Goal: Find specific page/section: Find specific page/section

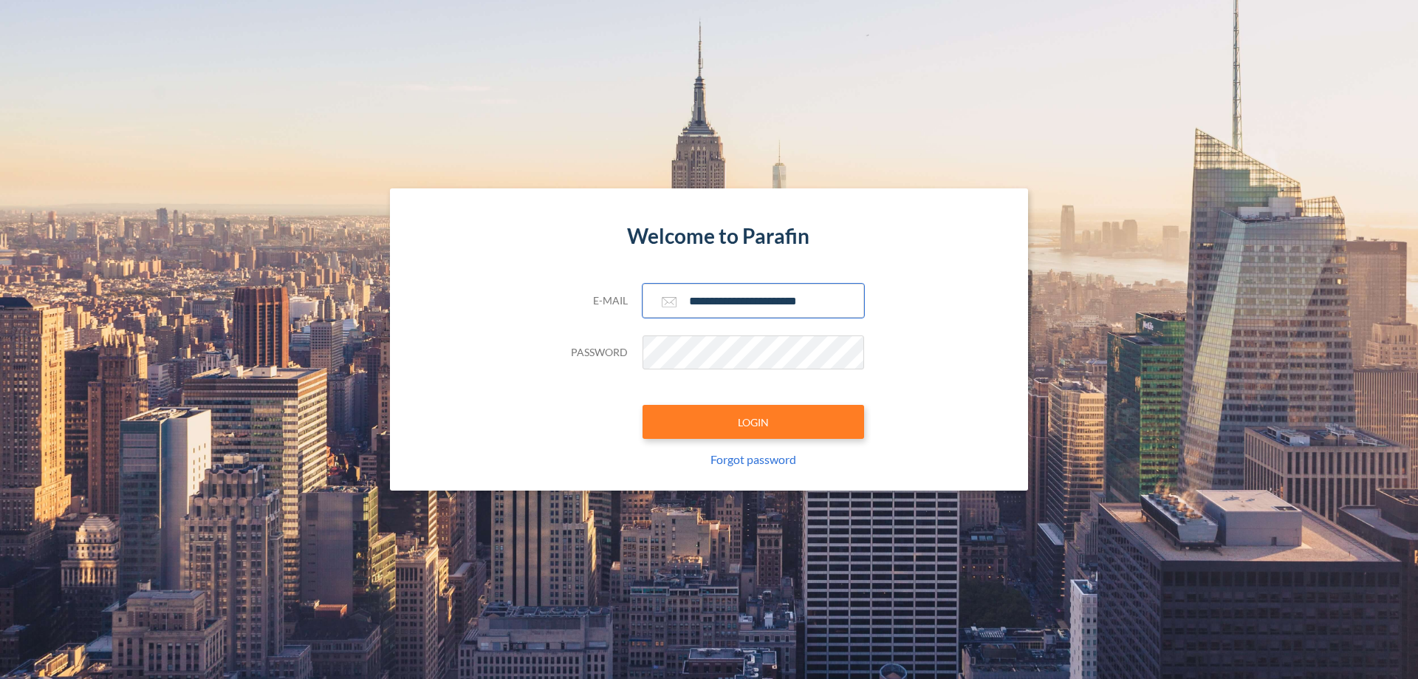
type input "**********"
click at [753, 422] on button "LOGIN" at bounding box center [753, 422] width 222 height 34
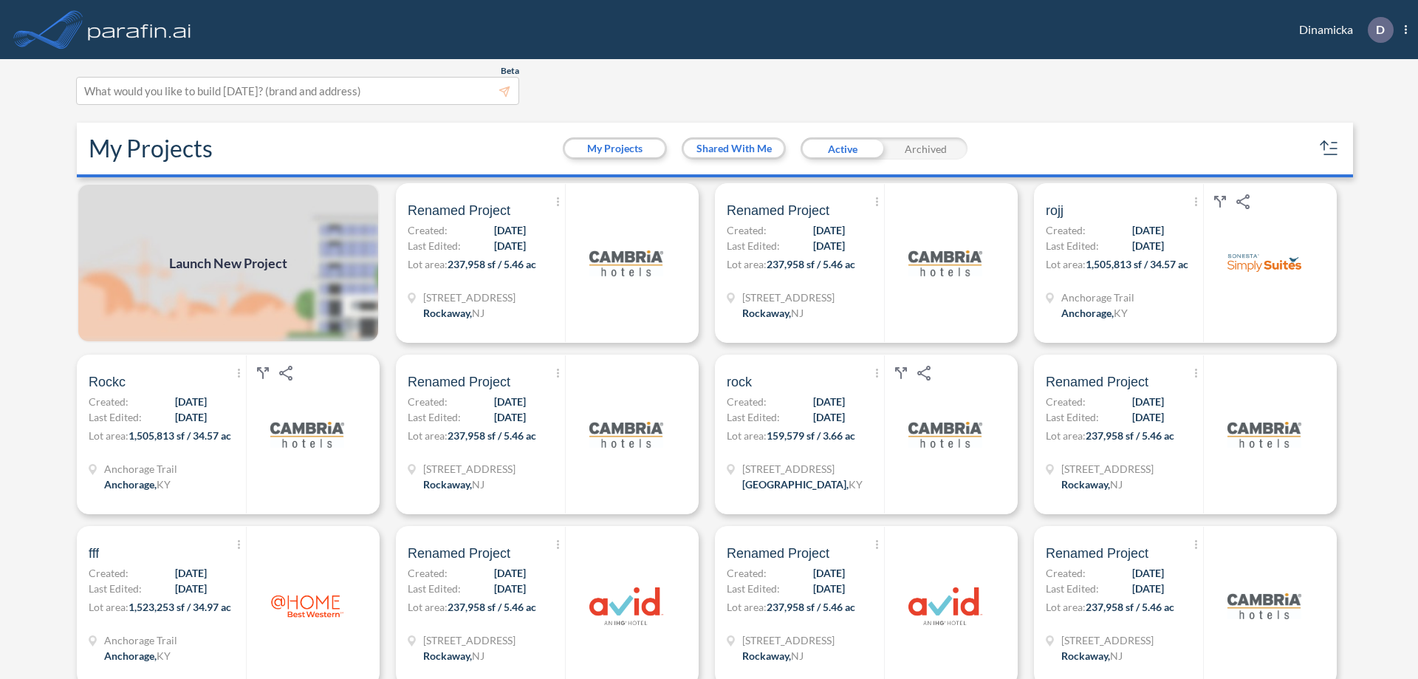
scroll to position [4, 0]
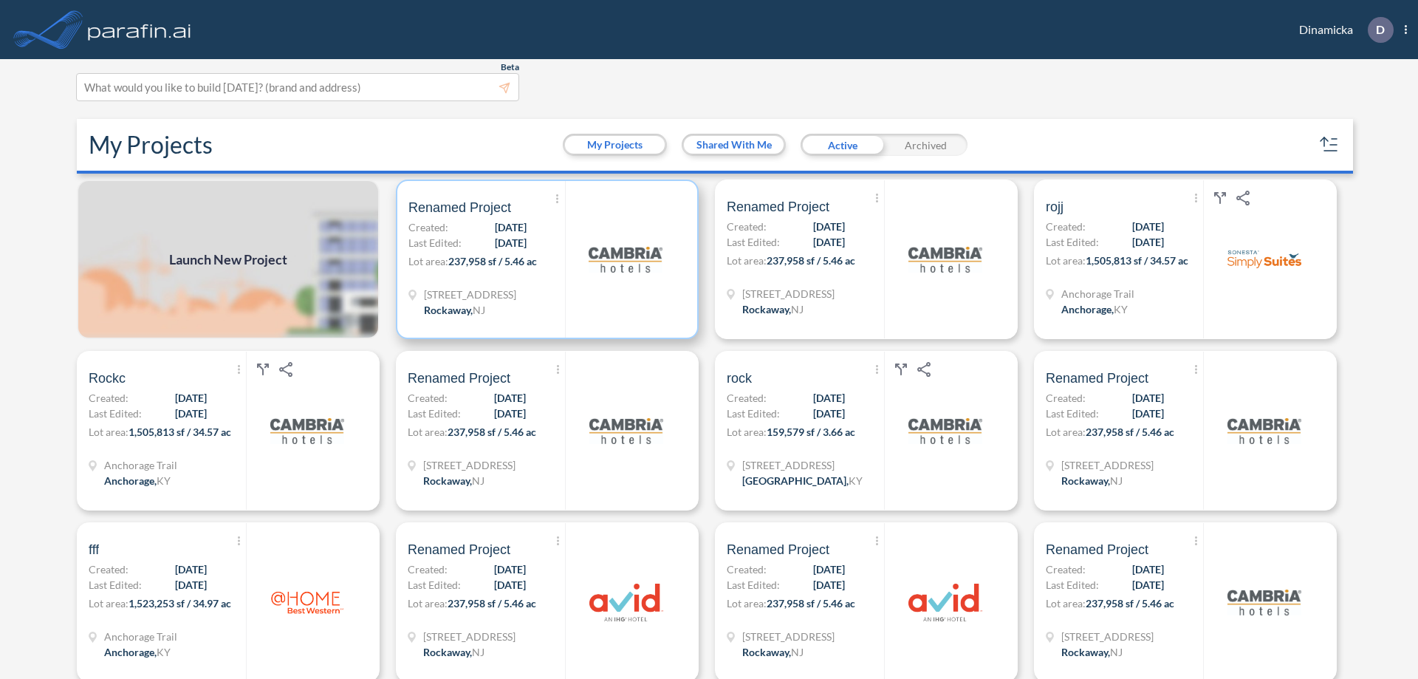
click at [544, 259] on p "Lot area: 237,958 sf / 5.46 ac" at bounding box center [486, 263] width 157 height 21
